Goal: Check status: Check status

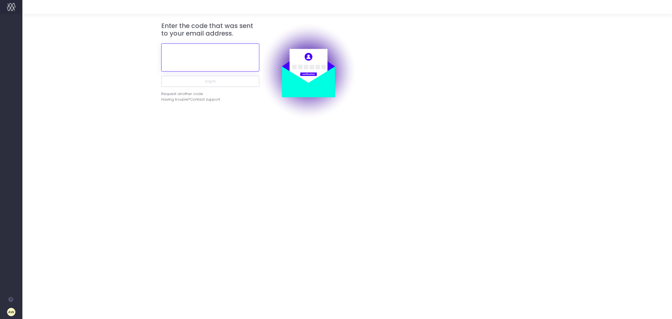
click at [228, 58] on input "text" at bounding box center [210, 57] width 98 height 28
click at [226, 61] on input "text" at bounding box center [210, 57] width 98 height 28
paste input "988973"
type input "988973"
click at [226, 83] on button "Log in" at bounding box center [210, 81] width 98 height 11
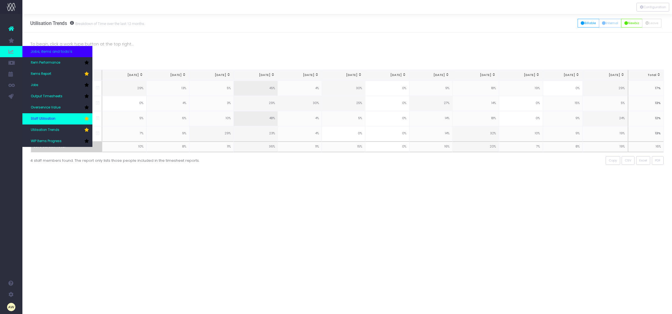
click at [50, 114] on link "Staff Utilisation" at bounding box center [57, 118] width 70 height 11
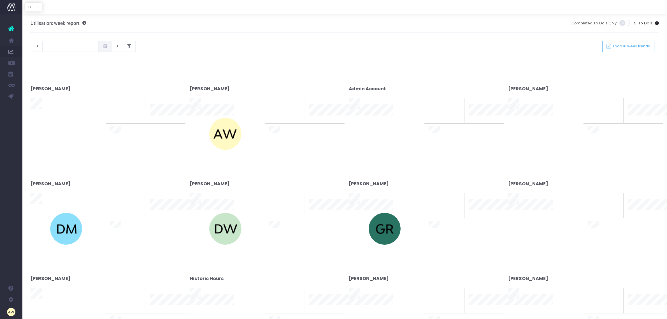
type input "29-09-2025"
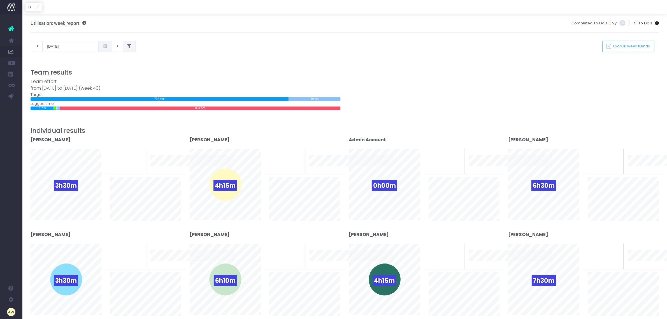
click at [129, 46] on button at bounding box center [129, 46] width 13 height 11
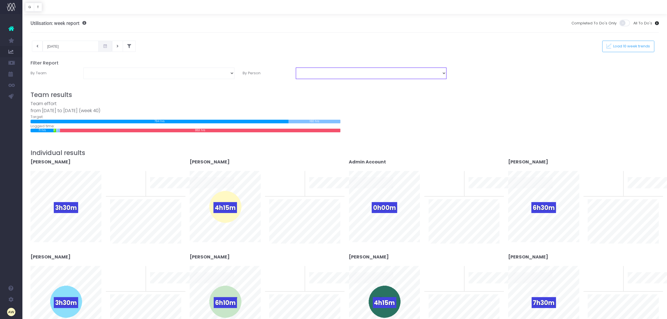
click at [402, 72] on select "Abdul Fatoki Adam Watkins Admin Account Alex Rowe Daniel Monnox Dominic Wong Gi…" at bounding box center [371, 73] width 151 height 11
select select "9398"
click at [296, 68] on select "Abdul Fatoki Adam Watkins Admin Account Alex Rowe Daniel Monnox Dominic Wong Gi…" at bounding box center [371, 73] width 151 height 11
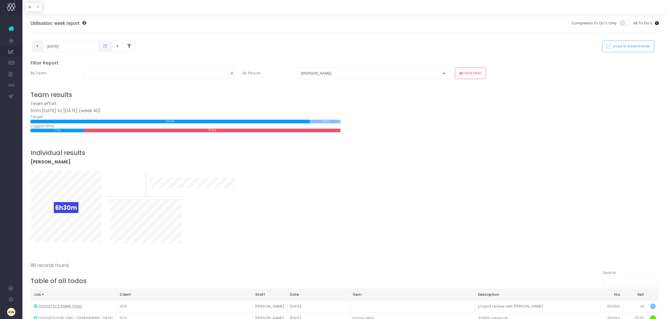
click at [35, 47] on button at bounding box center [37, 46] width 11 height 11
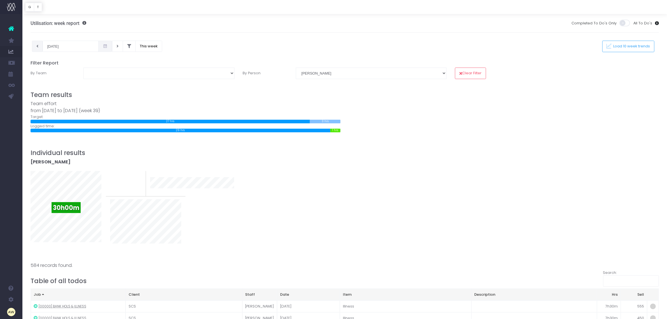
click at [38, 46] on icon at bounding box center [37, 46] width 2 height 0
type input "15-09-2025"
